Goal: Find contact information: Find contact information

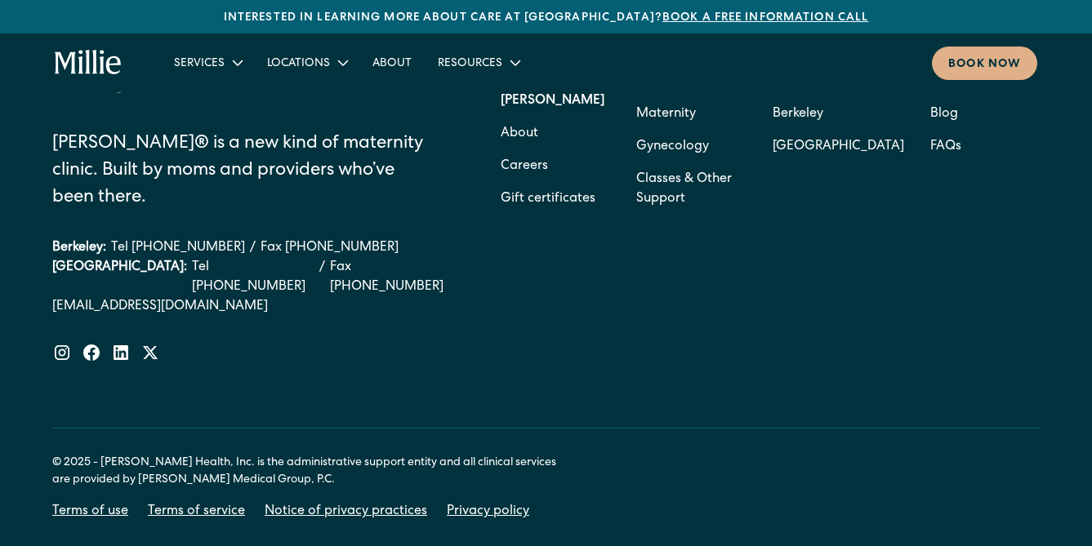
drag, startPoint x: 257, startPoint y: 183, endPoint x: 363, endPoint y: 182, distance: 106.2
drag, startPoint x: 360, startPoint y: 182, endPoint x: 259, endPoint y: 177, distance: 101.4
click at [259, 238] on div "Berkeley: Tel [PHONE_NUMBER] / Fax [PHONE_NUMBER]" at bounding box center [254, 248] width 404 height 20
copy link "[PHONE_NUMBER]"
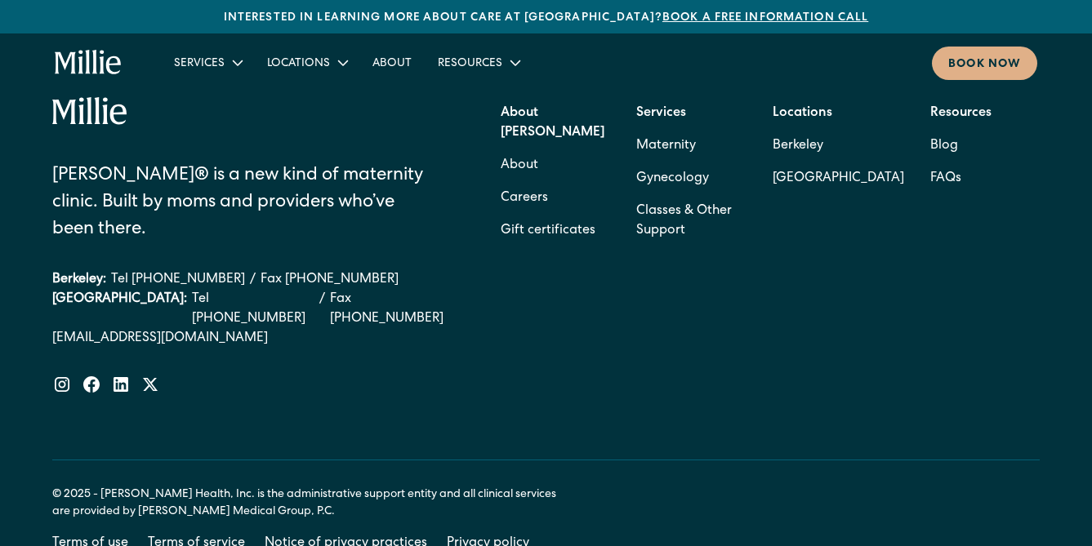
scroll to position [6744, 0]
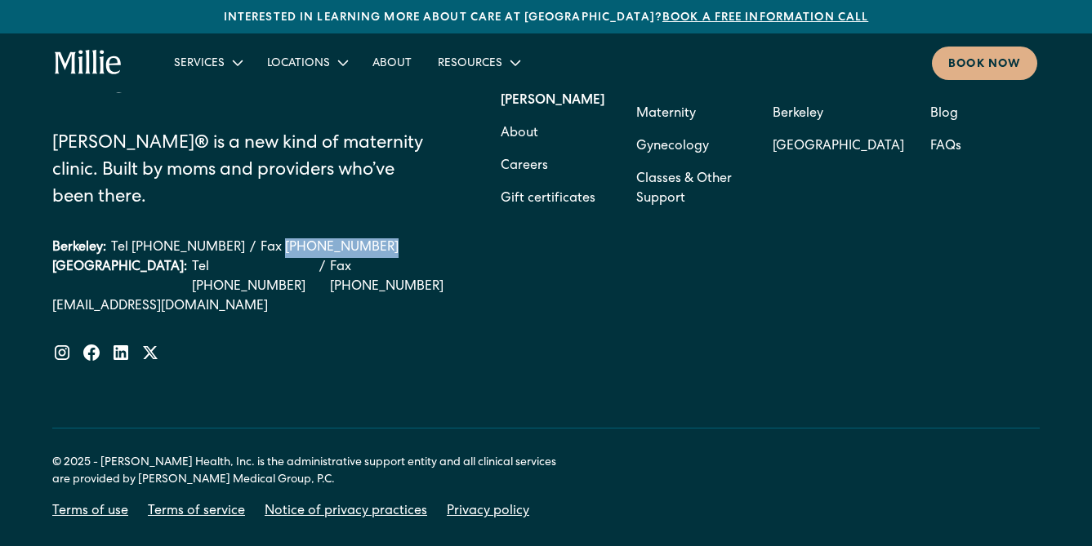
drag, startPoint x: 357, startPoint y: 186, endPoint x: 259, endPoint y: 176, distance: 98.5
click at [259, 238] on div "Berkeley: Tel [PHONE_NUMBER] / Fax [PHONE_NUMBER]" at bounding box center [254, 248] width 404 height 20
copy link "[PHONE_NUMBER]"
